Goal: Navigation & Orientation: Find specific page/section

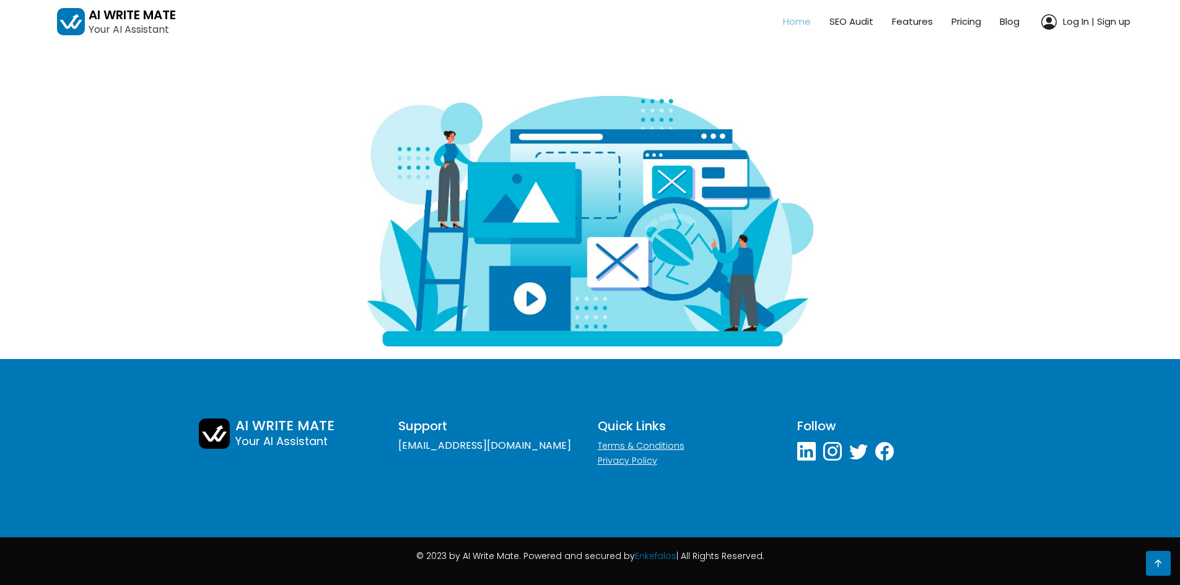
scroll to position [2801, 0]
click at [1162, 567] on icon at bounding box center [1158, 563] width 15 height 15
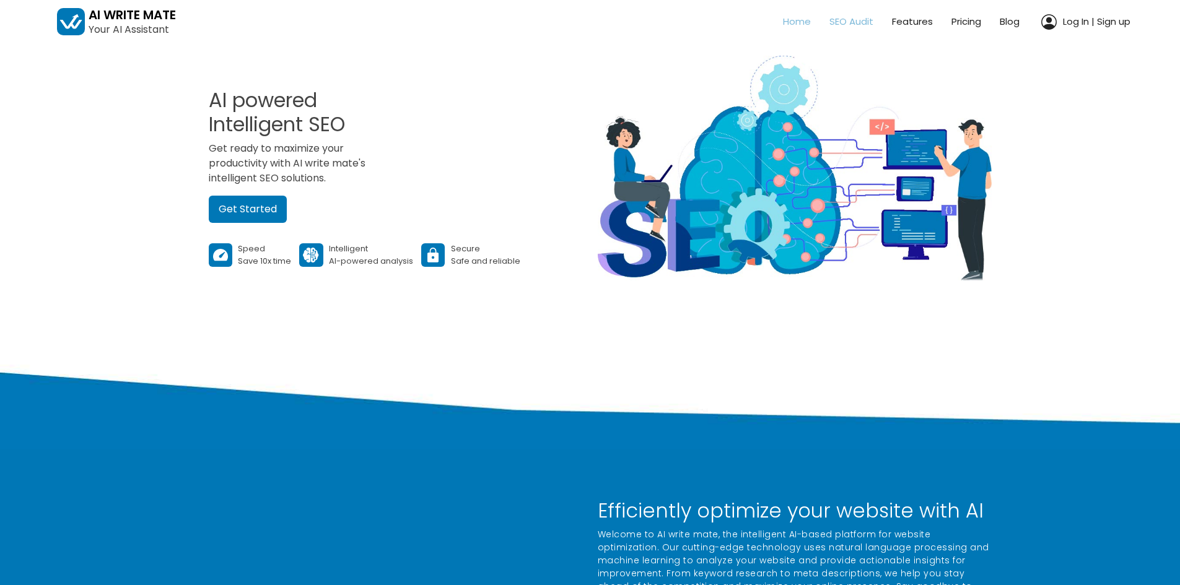
click at [842, 15] on link "SEO Audit" at bounding box center [842, 22] width 63 height 27
click at [906, 23] on link "Features" at bounding box center [903, 22] width 59 height 27
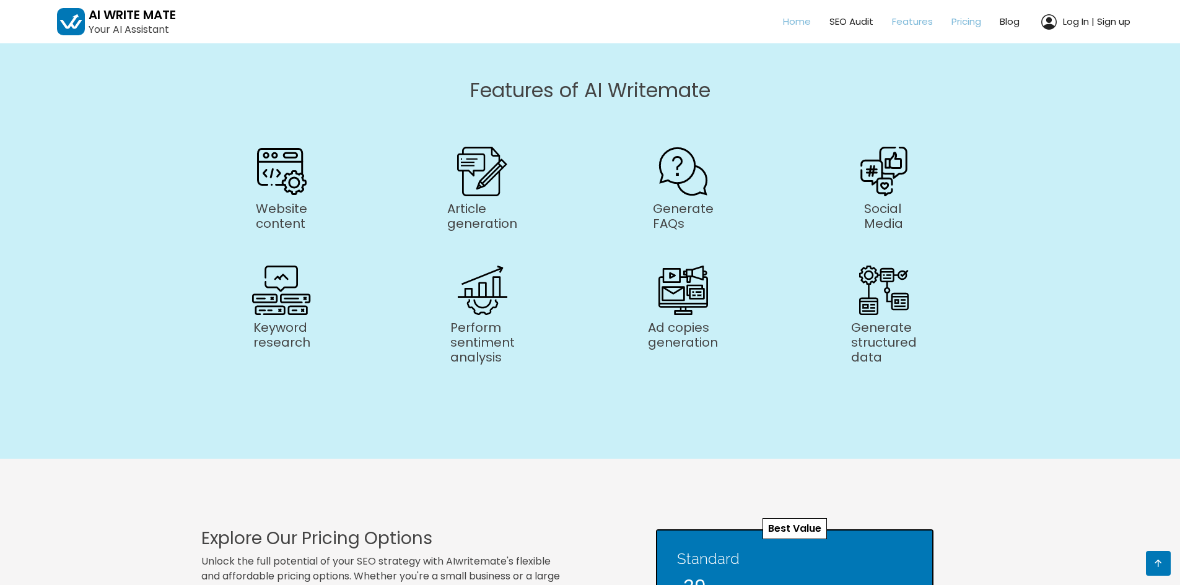
scroll to position [1737, 0]
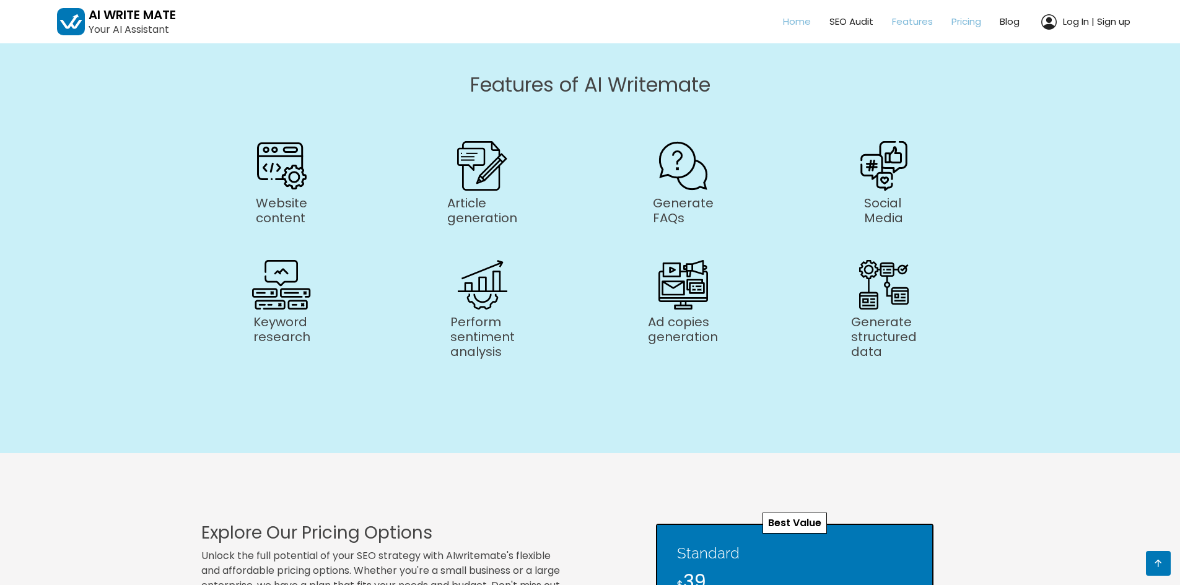
click at [961, 20] on link "Pricing" at bounding box center [957, 22] width 48 height 27
